Goal: Information Seeking & Learning: Learn about a topic

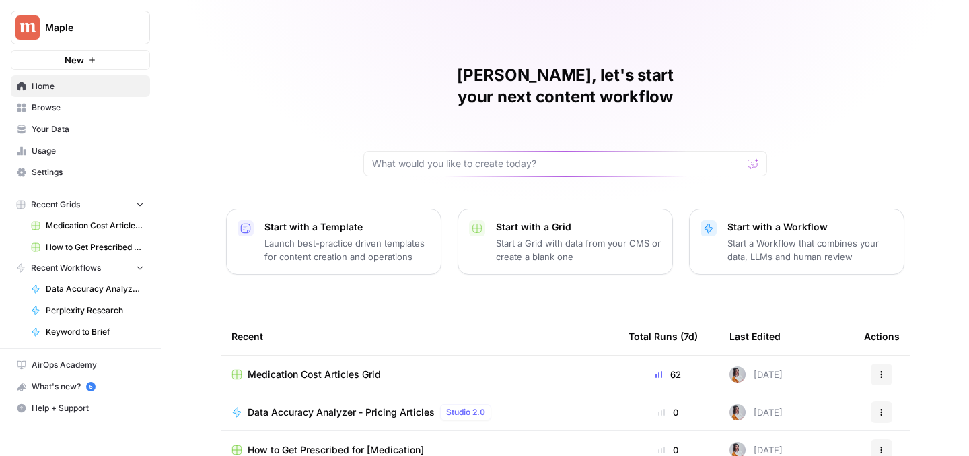
click at [336, 443] on span "How to Get Prescribed for [Medication]" at bounding box center [336, 449] width 176 height 13
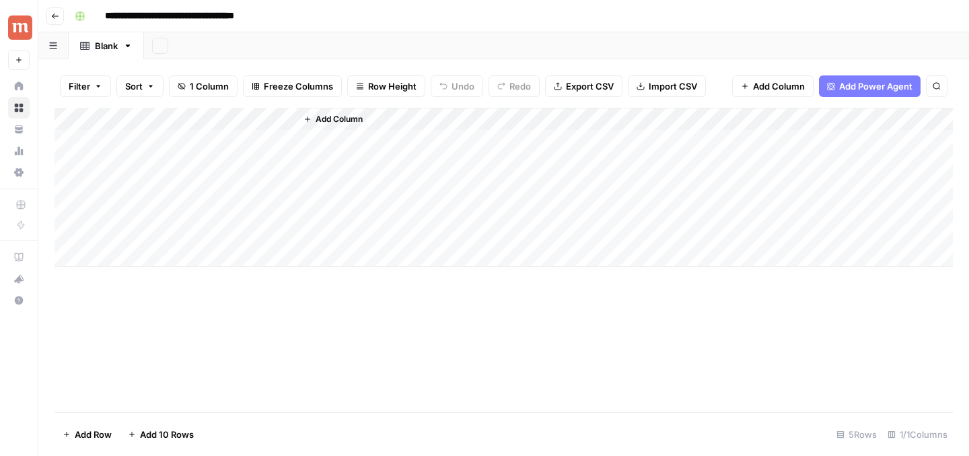
click at [224, 11] on input "**********" at bounding box center [194, 16] width 190 height 22
